Goal: Task Accomplishment & Management: Use online tool/utility

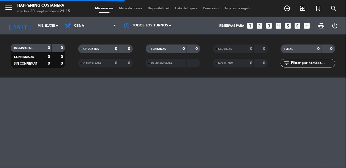
click at [131, 7] on span "Mapa de mesas" at bounding box center [130, 8] width 29 height 3
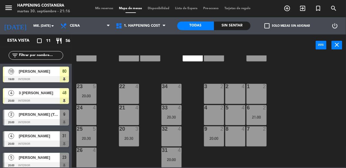
scroll to position [158, 0]
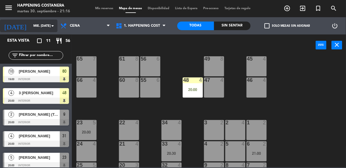
click at [33, 25] on input "mié. [DATE]" at bounding box center [51, 25] width 43 height 9
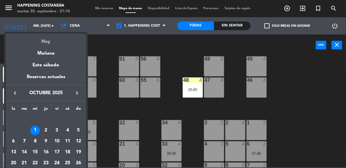
click at [38, 40] on div "Hoy" at bounding box center [46, 40] width 80 height 12
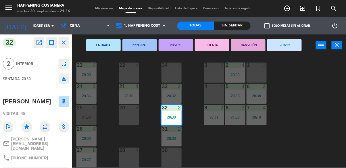
scroll to position [219, 0]
click at [292, 48] on button "SERVIR" at bounding box center [284, 44] width 34 height 11
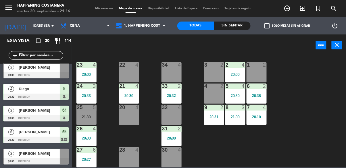
scroll to position [239, 0]
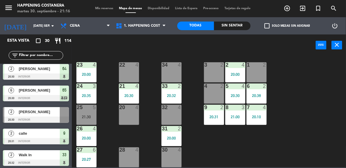
click at [15, 113] on div "2" at bounding box center [11, 111] width 14 height 9
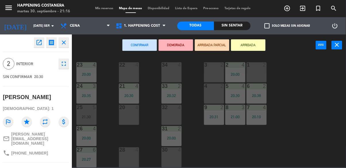
click at [172, 109] on div "32 4" at bounding box center [171, 115] width 20 height 20
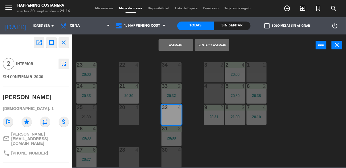
click at [179, 41] on button "Asignar" at bounding box center [175, 44] width 34 height 11
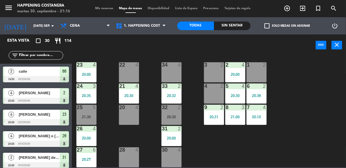
click at [170, 106] on div at bounding box center [170, 107] width 9 height 5
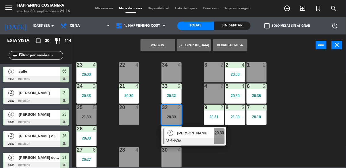
click at [197, 131] on span "[PERSON_NAME]" at bounding box center [195, 133] width 37 height 6
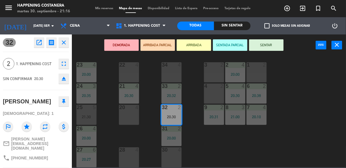
click at [268, 48] on button "SENTAR" at bounding box center [266, 44] width 34 height 11
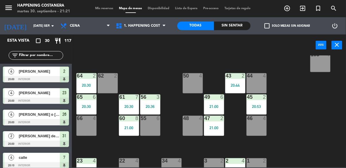
scroll to position [117, 0]
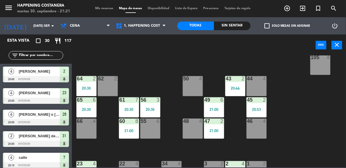
click at [237, 89] on div "20:44" at bounding box center [235, 88] width 20 height 4
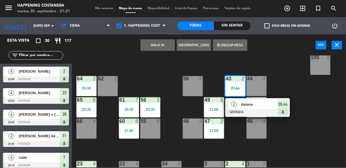
click at [266, 104] on span "daiana" at bounding box center [259, 104] width 37 height 6
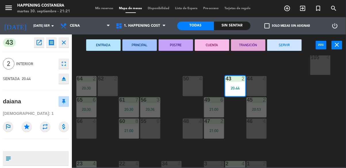
click at [280, 100] on div "69 2 122 6 121 6 120 4 21:00 14 4 CAVA 22 101 4 94 2 70 2 123 6 131 2 134 2 132…" at bounding box center [210, 111] width 270 height 112
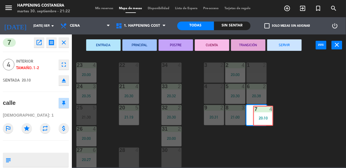
scroll to position [219, 0]
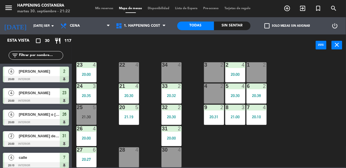
click at [289, 109] on div "69 2 122 6 121 6 120 4 21:00 14 4 CAVA 22 101 4 94 2 70 2 123 6 131 2 134 2 132…" at bounding box center [210, 111] width 270 height 112
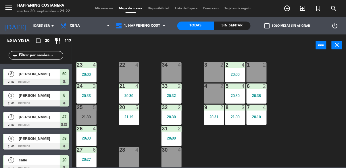
scroll to position [492, 0]
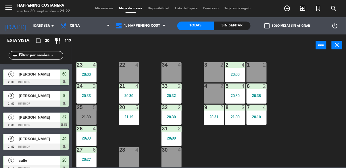
click at [45, 139] on span "[PERSON_NAME]" at bounding box center [39, 139] width 41 height 6
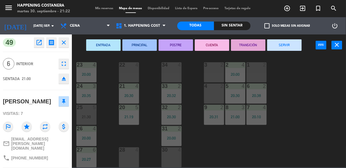
click at [106, 100] on div "69 2 122 6 121 6 120 4 21:00 14 4 CAVA 22 101 4 94 2 70 2 123 6 131 2 134 2 132…" at bounding box center [210, 111] width 270 height 112
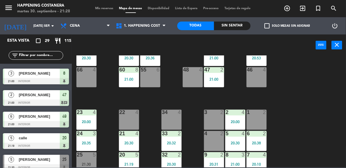
scroll to position [169, 0]
click at [123, 82] on div "60 8 21:00" at bounding box center [129, 77] width 20 height 20
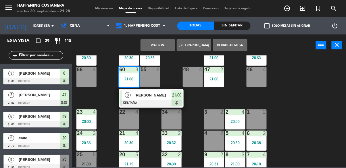
click at [303, 124] on div "69 2 122 6 121 6 120 4 21:00 14 4 CAVA 22 101 4 94 2 70 2 123 6 131 2 134 2 132…" at bounding box center [210, 111] width 270 height 112
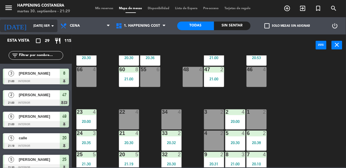
click at [30, 28] on input "[DATE] sep." at bounding box center [51, 25] width 43 height 9
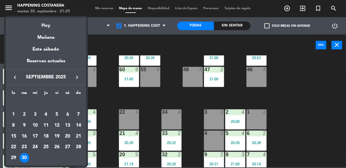
click at [73, 80] on icon "keyboard_arrow_right" at bounding box center [76, 77] width 7 height 7
click at [45, 116] on div "2" at bounding box center [46, 115] width 10 height 10
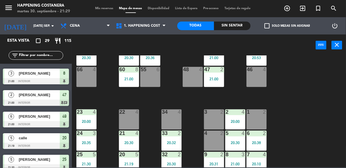
type input "[DEMOGRAPHIC_DATA] [DATE]"
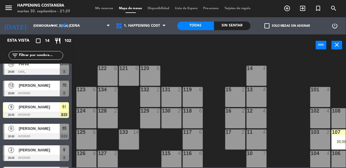
scroll to position [0, 0]
